Goal: Find specific page/section: Find specific page/section

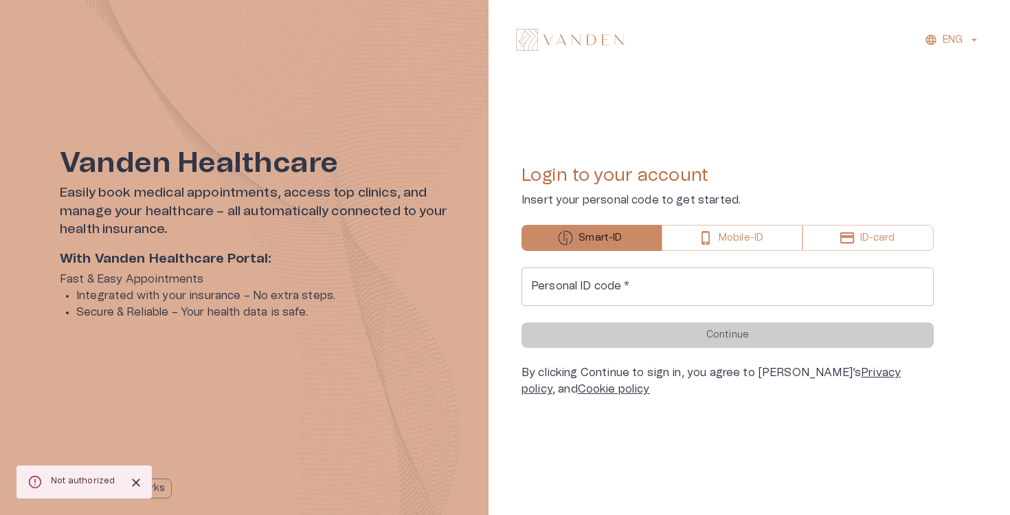
click at [599, 278] on input "Personal ID code   *" at bounding box center [727, 286] width 412 height 38
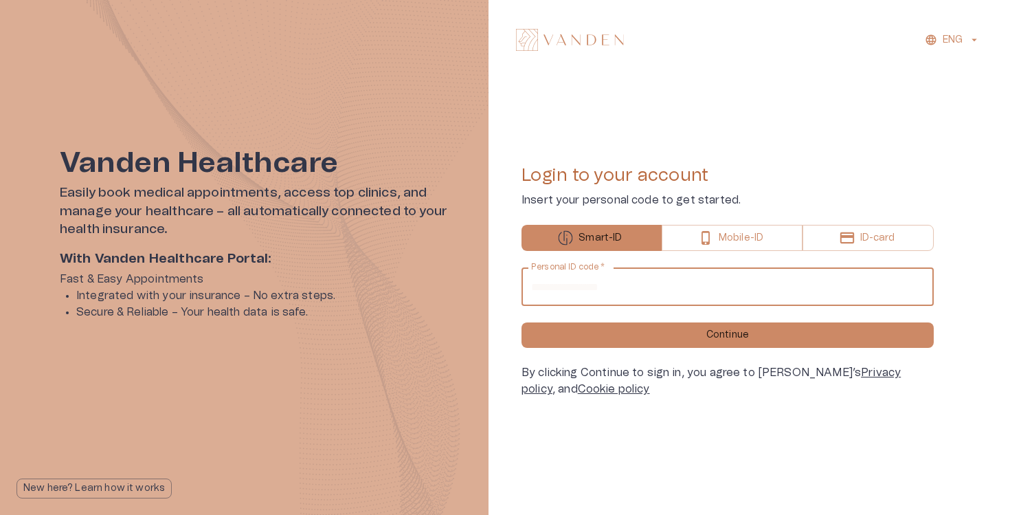
type input "**********"
click at [521, 322] on button "Continue" at bounding box center [727, 334] width 412 height 25
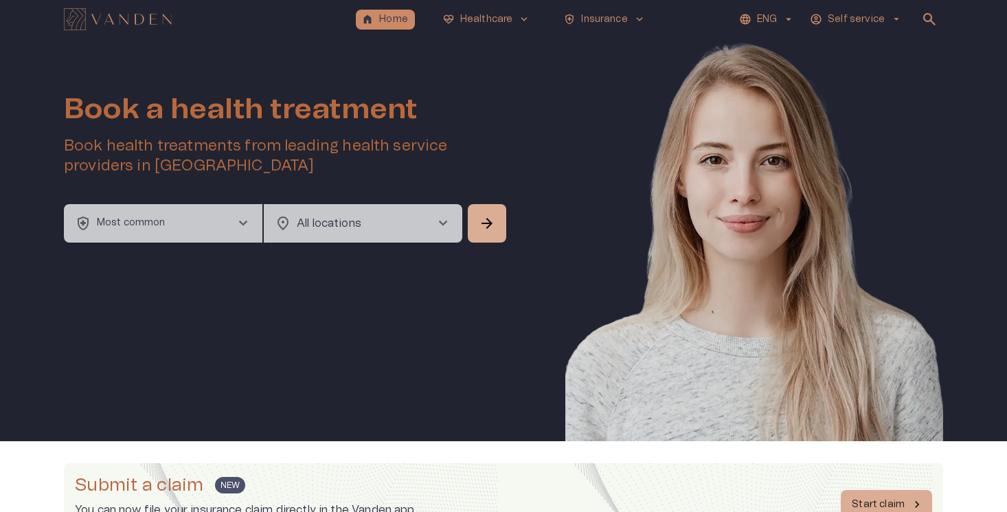
click at [777, 12] on p "ENG" at bounding box center [767, 19] width 20 height 14
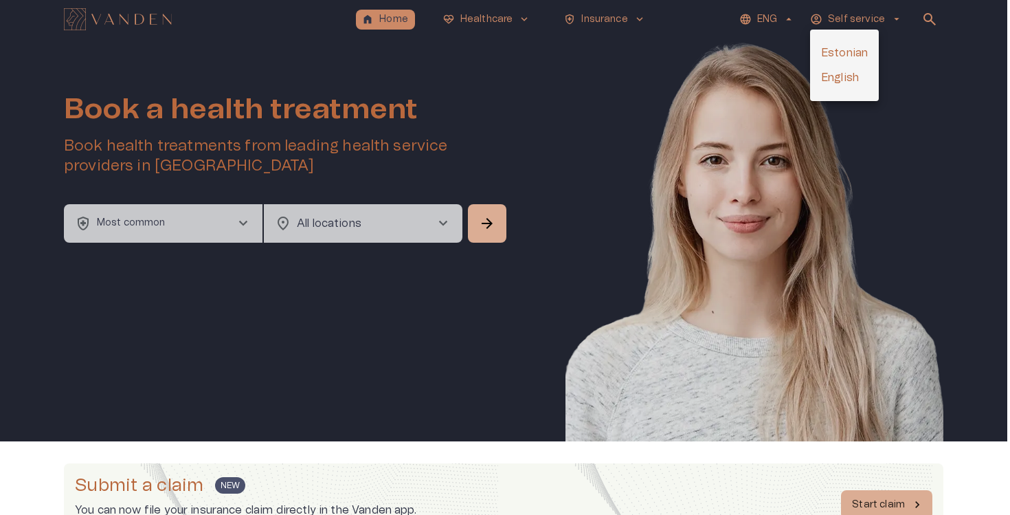
click at [842, 52] on li "Estonian" at bounding box center [844, 53] width 69 height 25
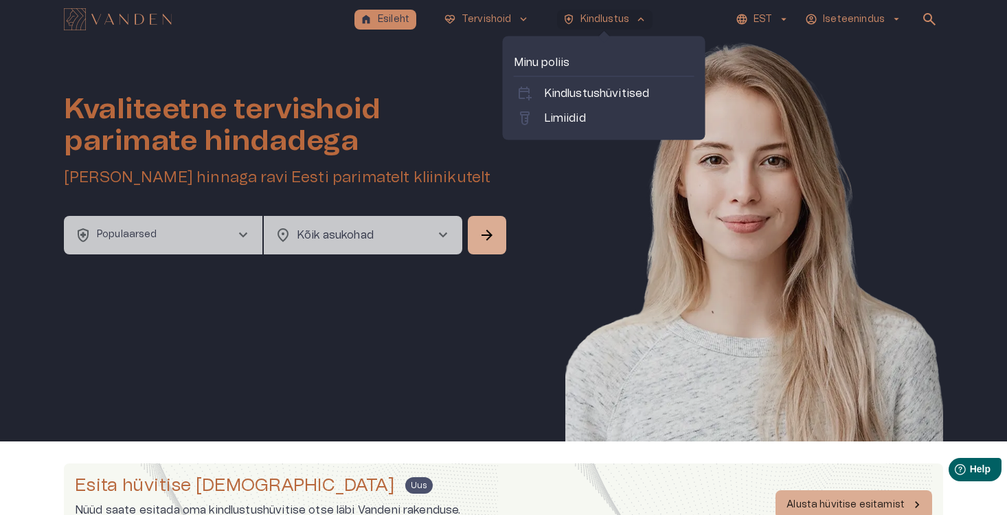
click at [577, 25] on button "health_and_safety Kindlustus keyboard_arrow_up" at bounding box center [605, 20] width 96 height 20
click at [575, 94] on p "Kindlustushüvitised" at bounding box center [597, 93] width 106 height 16
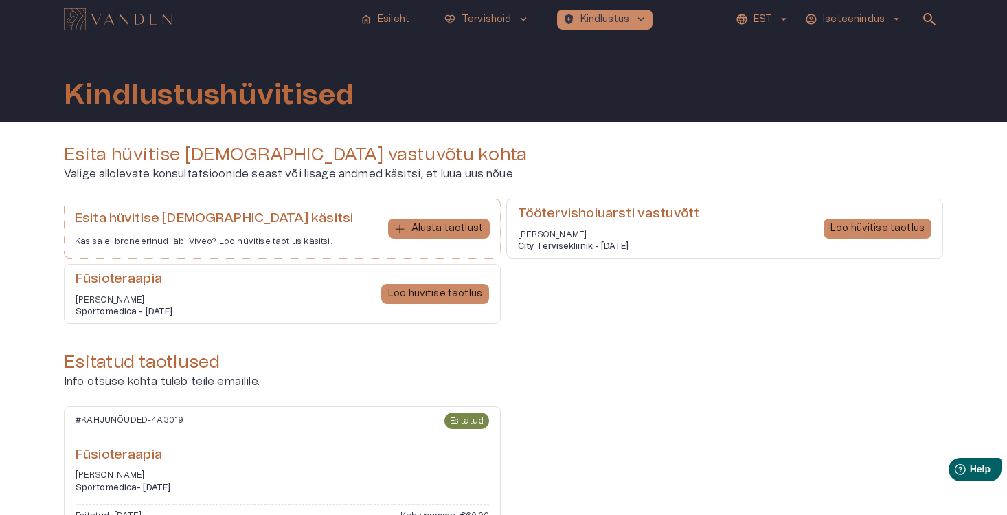
scroll to position [49, 0]
